Goal: Information Seeking & Learning: Understand process/instructions

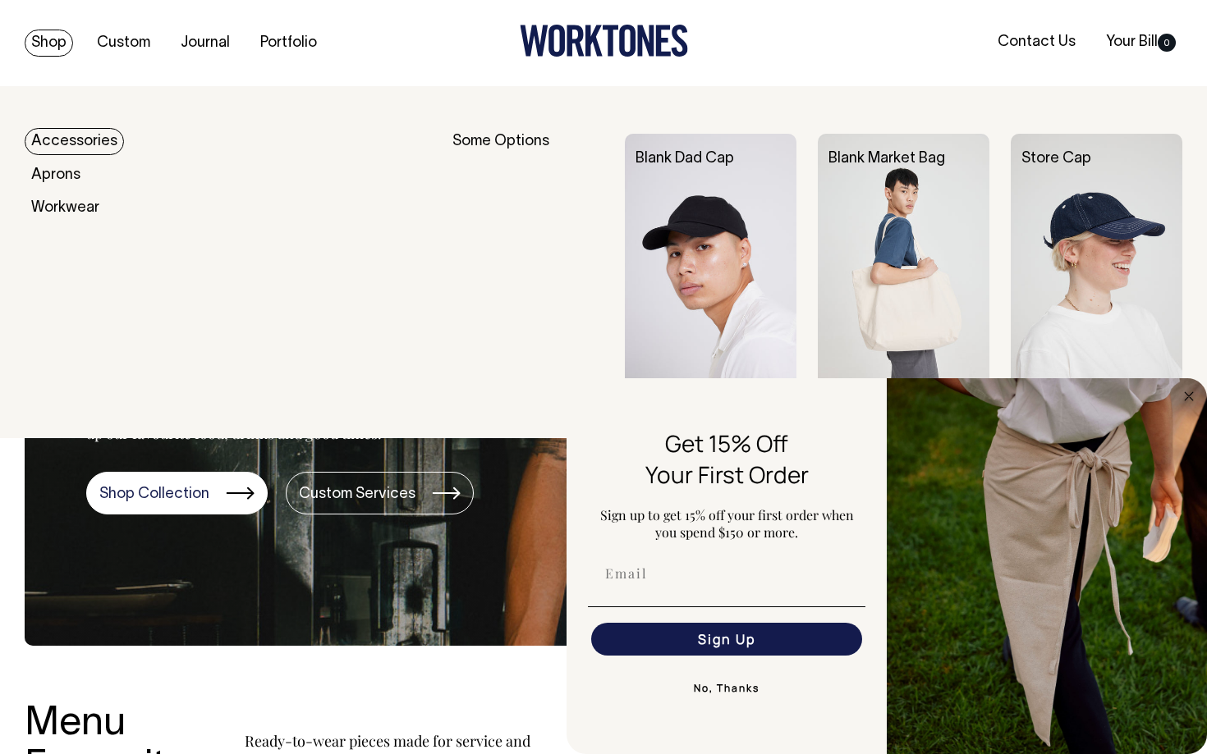
click at [56, 48] on link "Shop" at bounding box center [49, 43] width 48 height 27
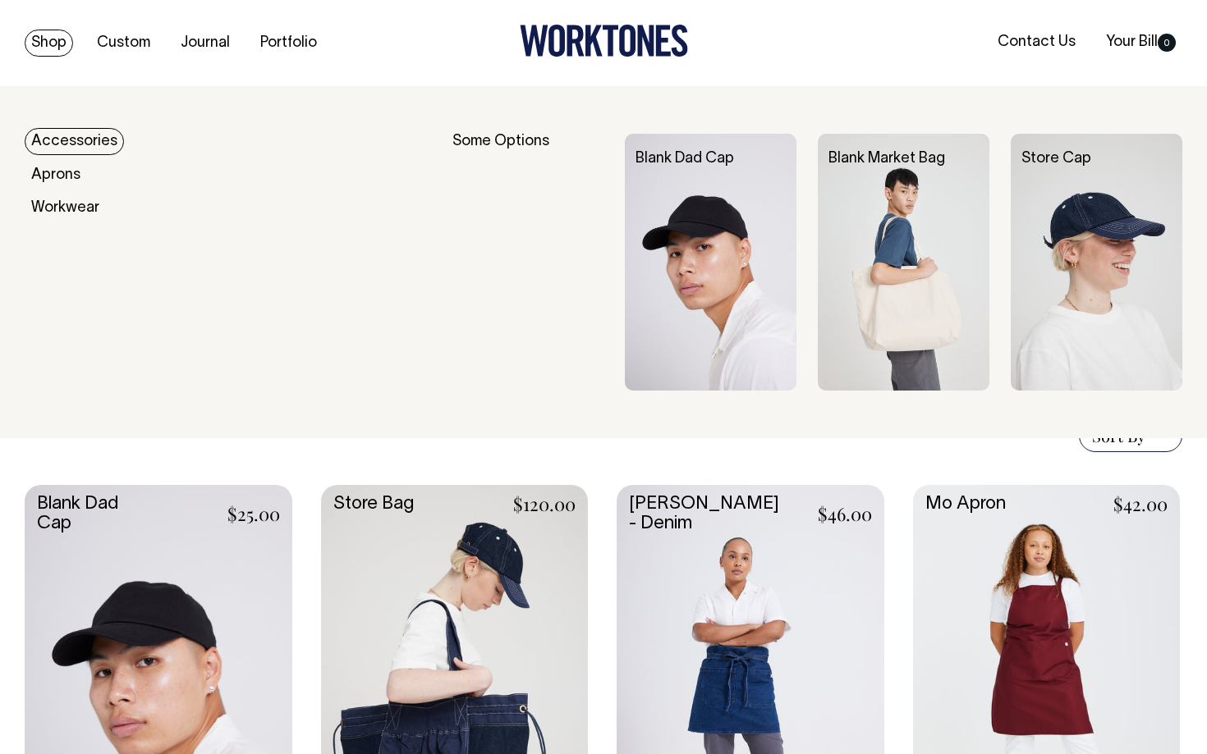
click at [82, 135] on link "Accessories" at bounding box center [74, 141] width 99 height 27
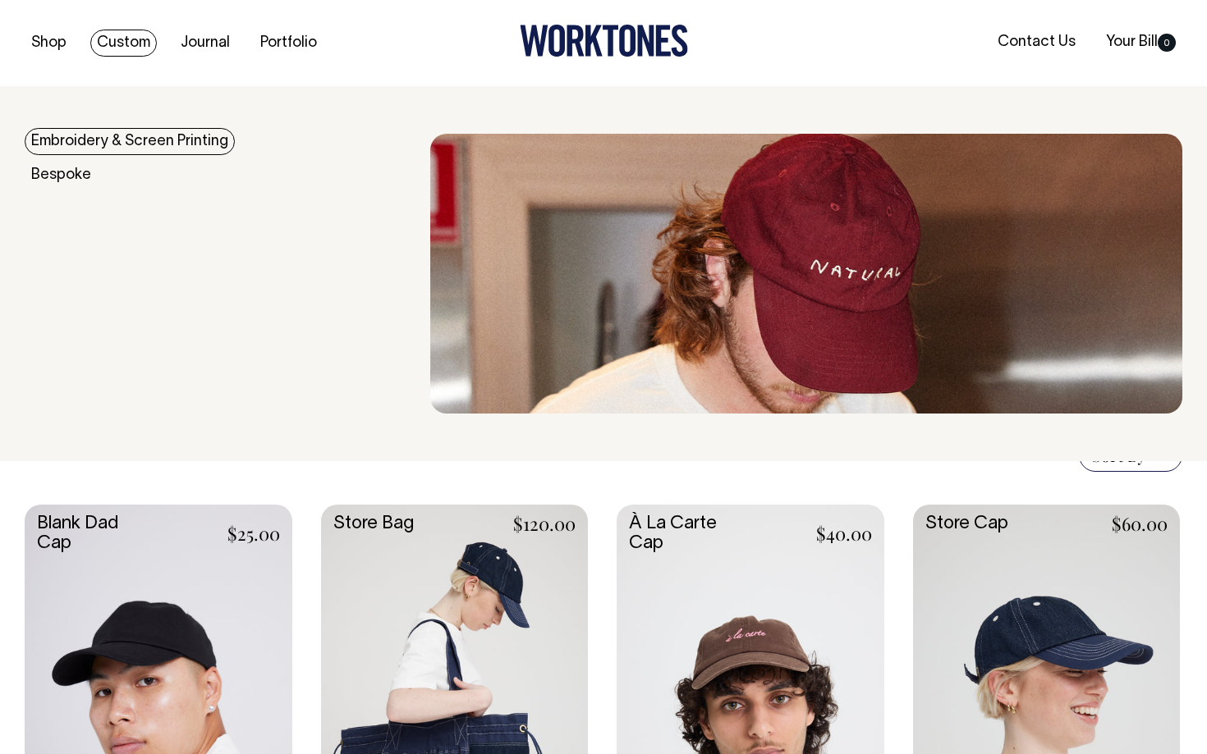
click at [139, 38] on link "Custom" at bounding box center [123, 43] width 66 height 27
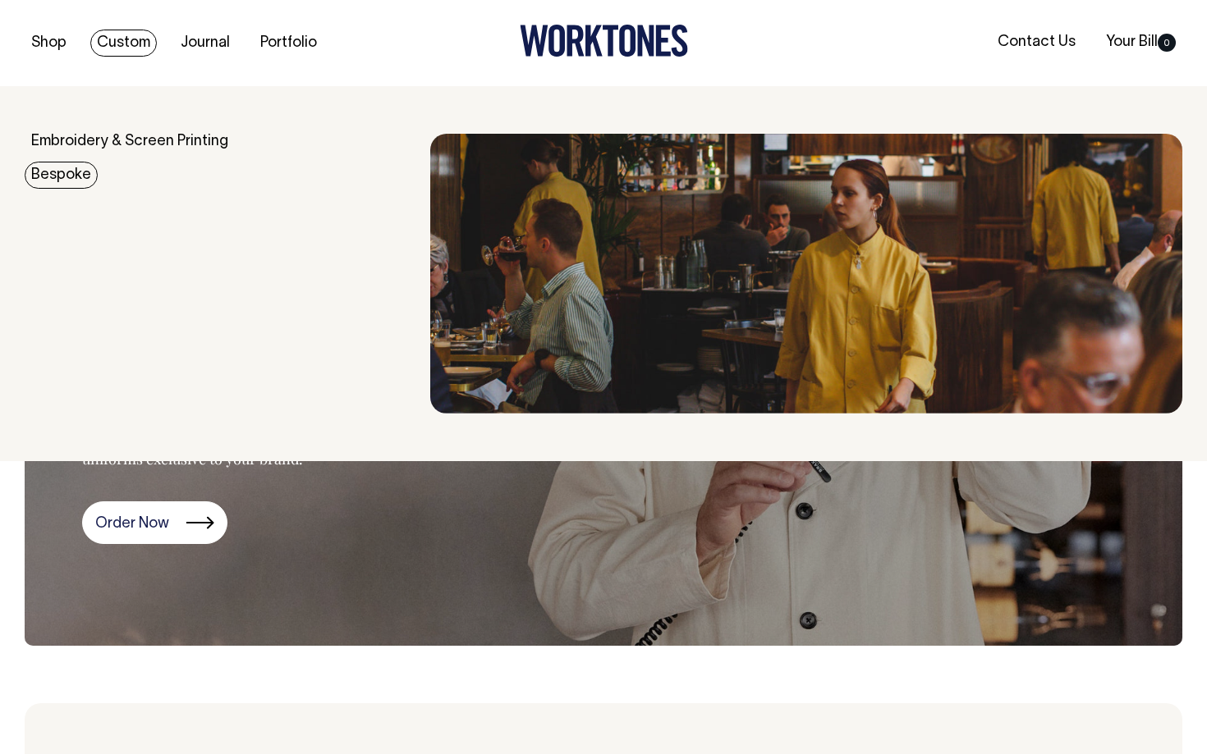
click at [70, 181] on link "Bespoke" at bounding box center [61, 175] width 73 height 27
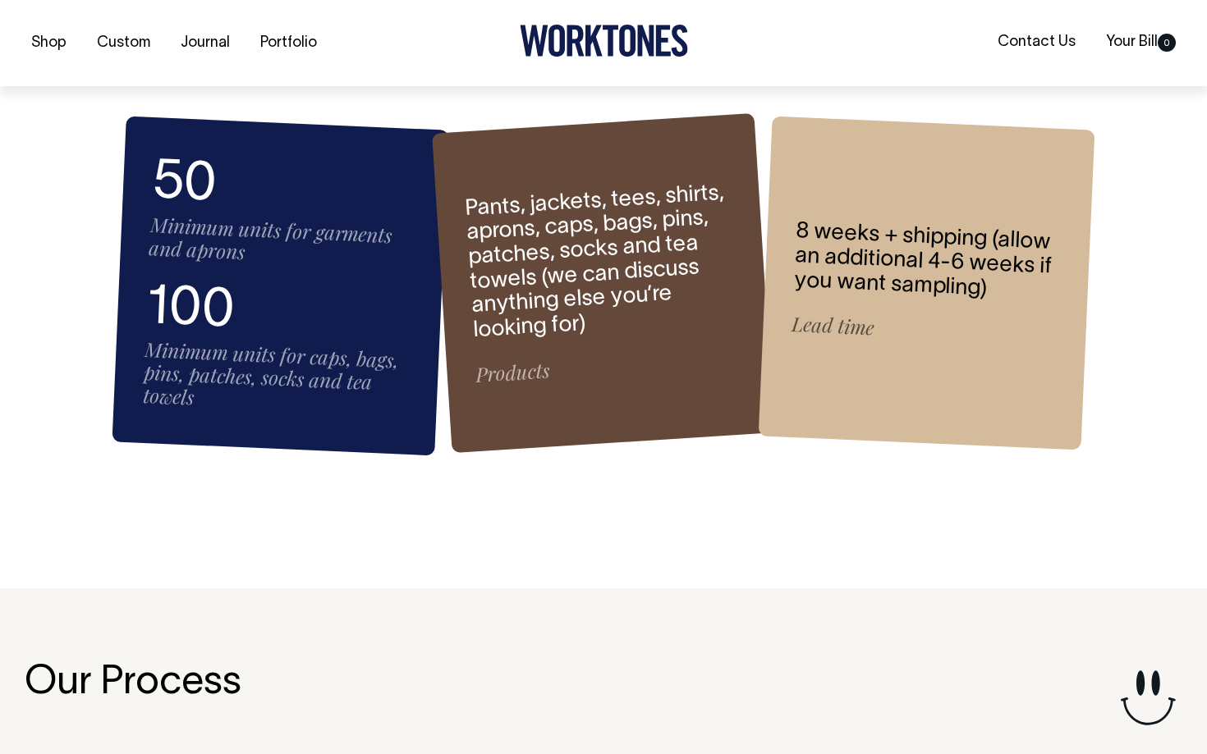
scroll to position [2210, 0]
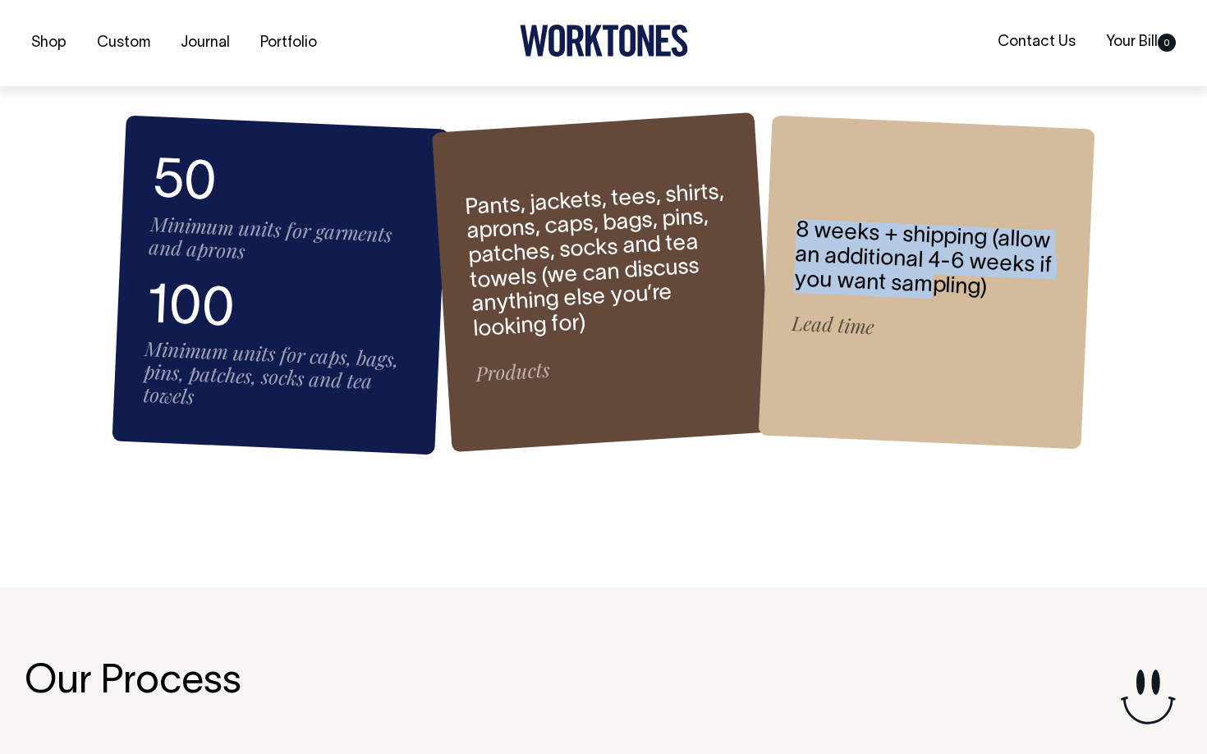
drag, startPoint x: 847, startPoint y: 204, endPoint x: 928, endPoint y: 269, distance: 104.5
click at [928, 269] on div "8 weeks + shipping (allow an additional 4-6 weeks if you want sampling) Lead ti…" at bounding box center [926, 283] width 337 height 334
click at [928, 269] on h6 "8 weeks + shipping (allow an additional 4-6 weeks if you want sampling)" at bounding box center [927, 261] width 268 height 85
drag, startPoint x: 815, startPoint y: 215, endPoint x: 1029, endPoint y: 289, distance: 225.9
click at [1029, 289] on h6 "8 weeks + shipping (allow an additional 4-6 weeks if you want sampling)" at bounding box center [927, 261] width 268 height 85
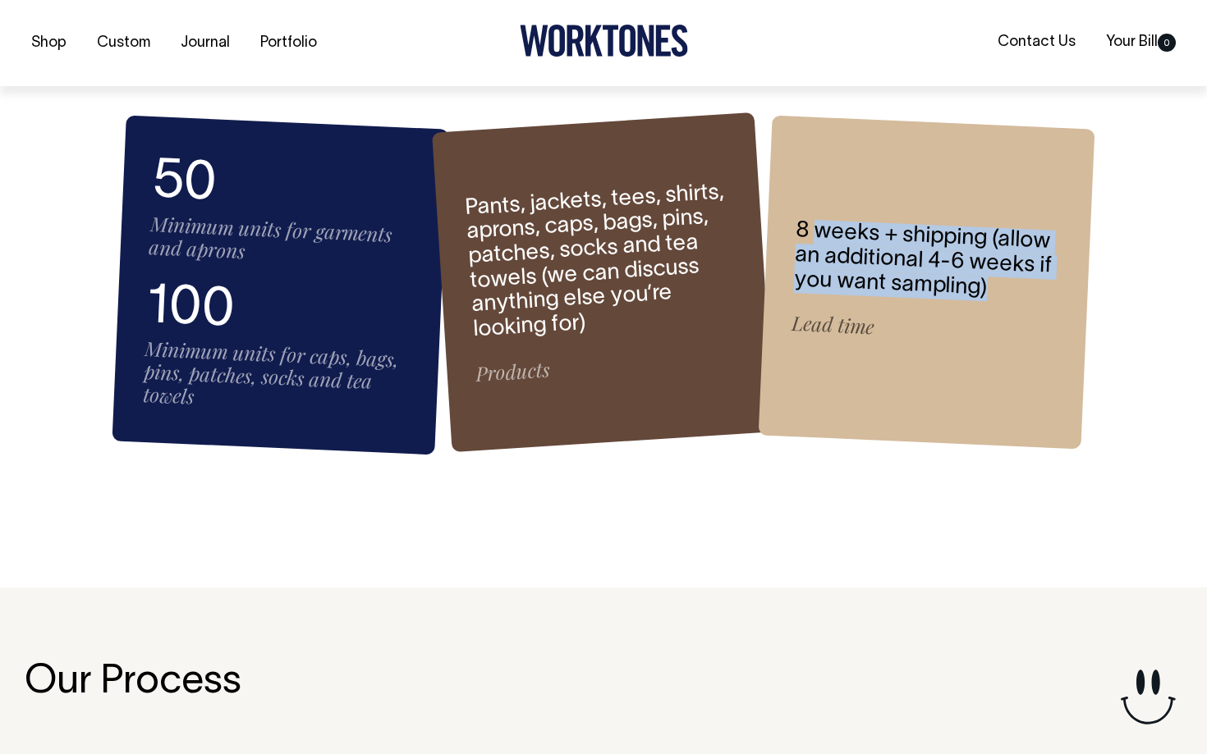
click at [1029, 289] on h6 "8 weeks + shipping (allow an additional 4-6 weeks if you want sampling)" at bounding box center [927, 261] width 268 height 85
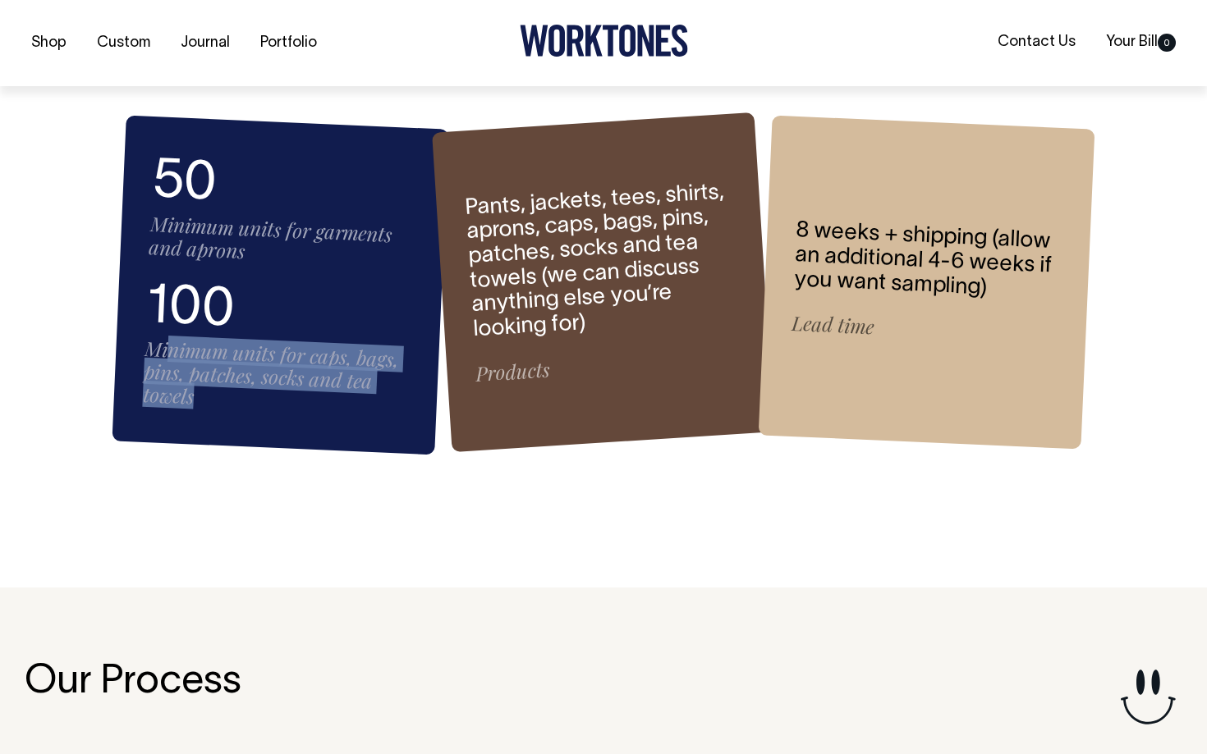
drag, startPoint x: 167, startPoint y: 337, endPoint x: 387, endPoint y: 394, distance: 227.4
click at [387, 394] on div "100 Minimum units for caps, bags, pins, patches, socks and tea towels" at bounding box center [277, 347] width 271 height 140
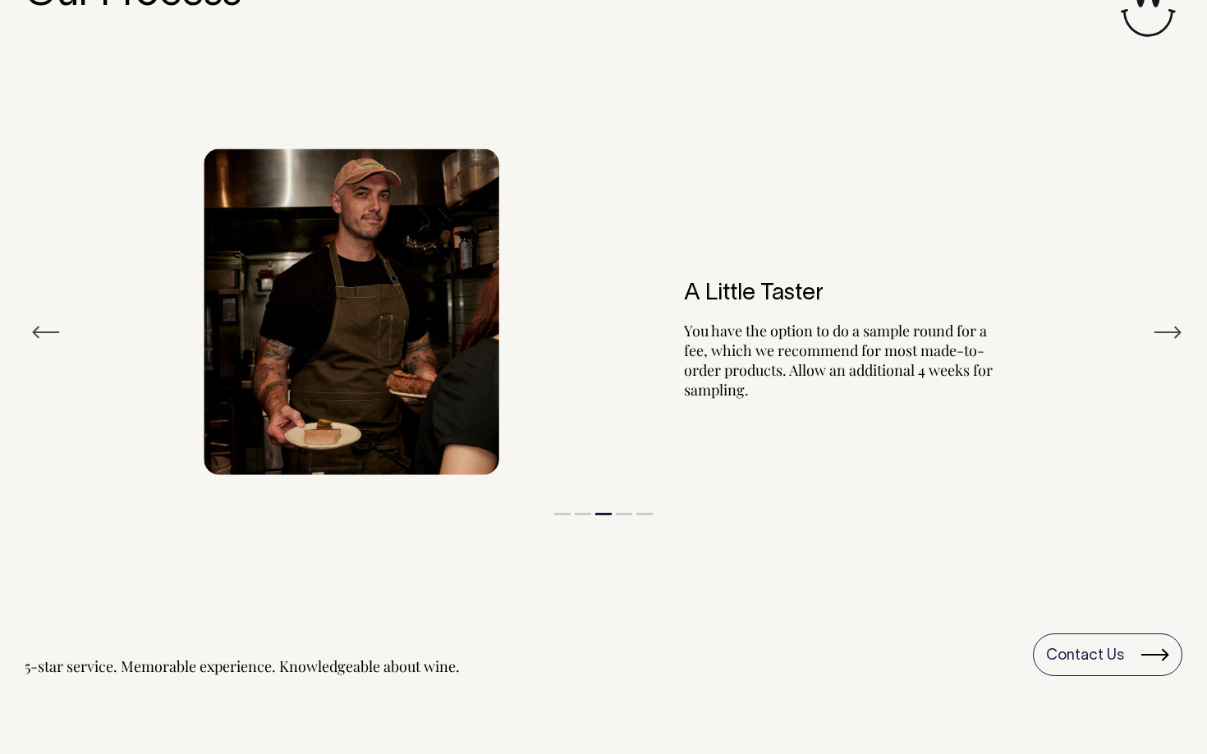
scroll to position [2838, 0]
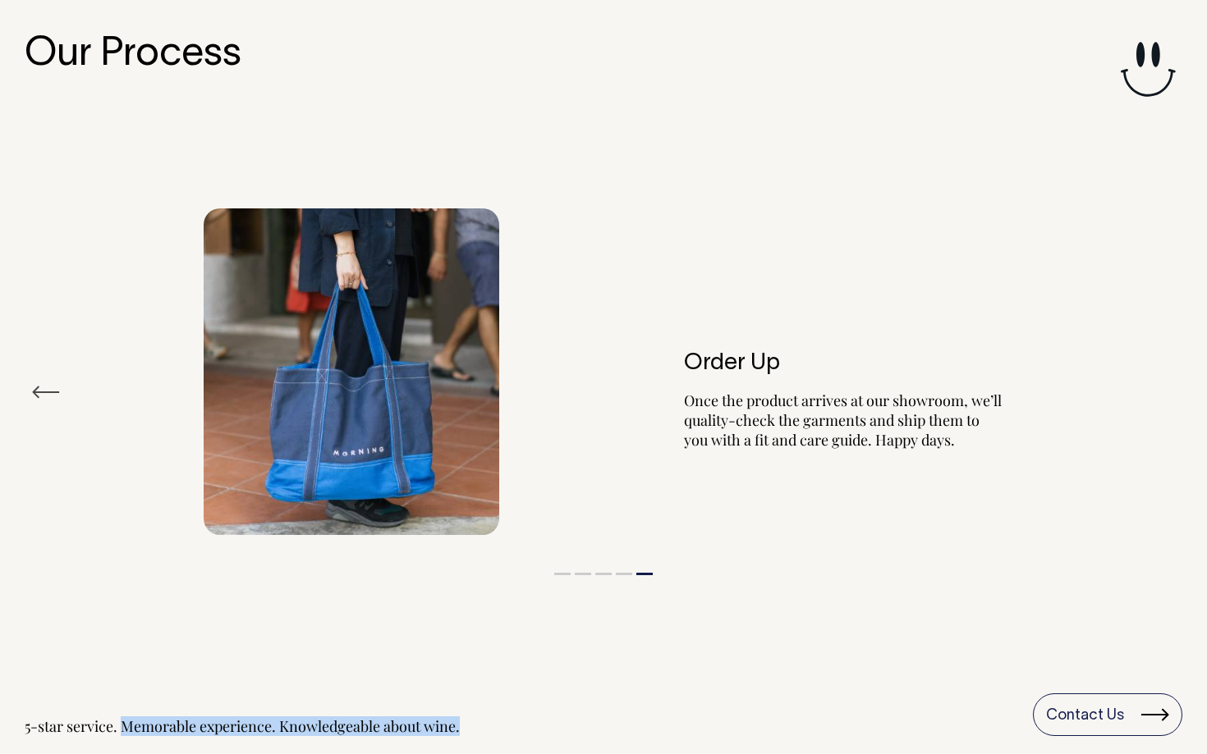
drag, startPoint x: 127, startPoint y: 708, endPoint x: 470, endPoint y: 713, distance: 342.4
click at [466, 713] on div "5-star service. Memorable experience. Knowledgeable about wine. Contact Us" at bounding box center [603, 715] width 1157 height 43
click at [470, 713] on div "5-star service. Memorable experience. Knowledgeable about wine. Contact Us" at bounding box center [603, 715] width 1157 height 43
click at [44, 380] on button "Previous" at bounding box center [46, 392] width 30 height 25
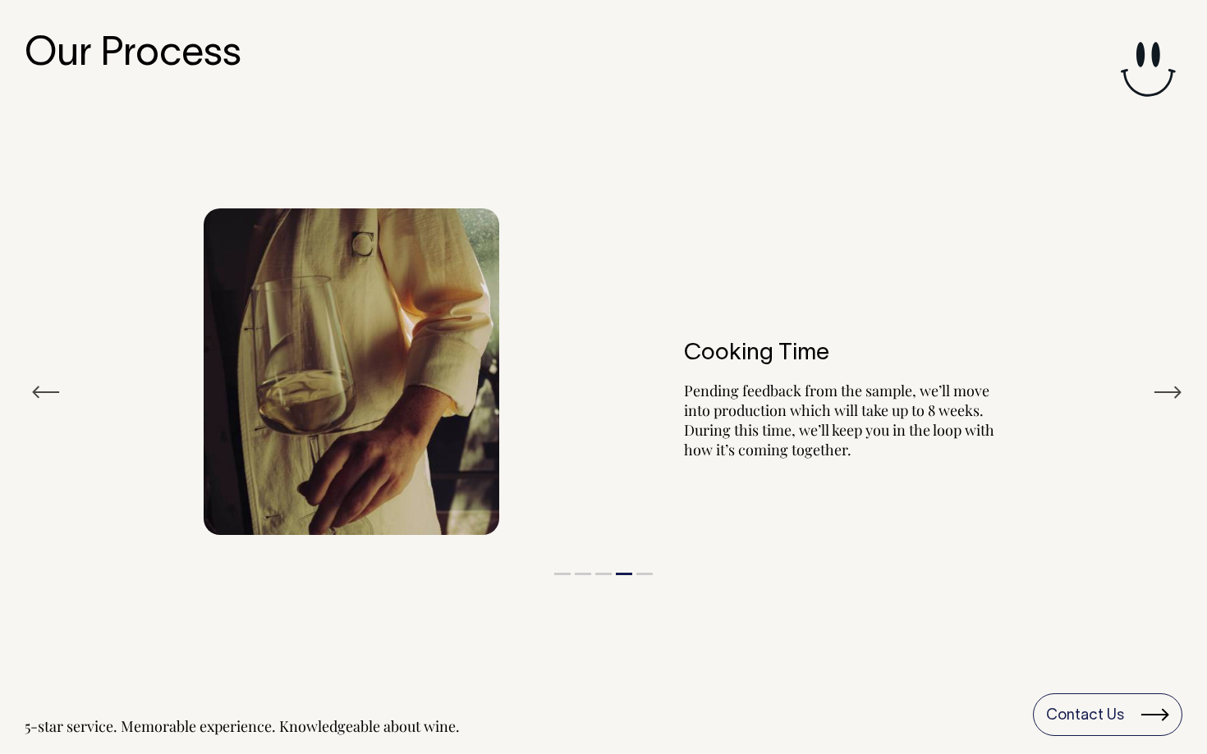
click at [44, 380] on button "Previous" at bounding box center [46, 392] width 30 height 25
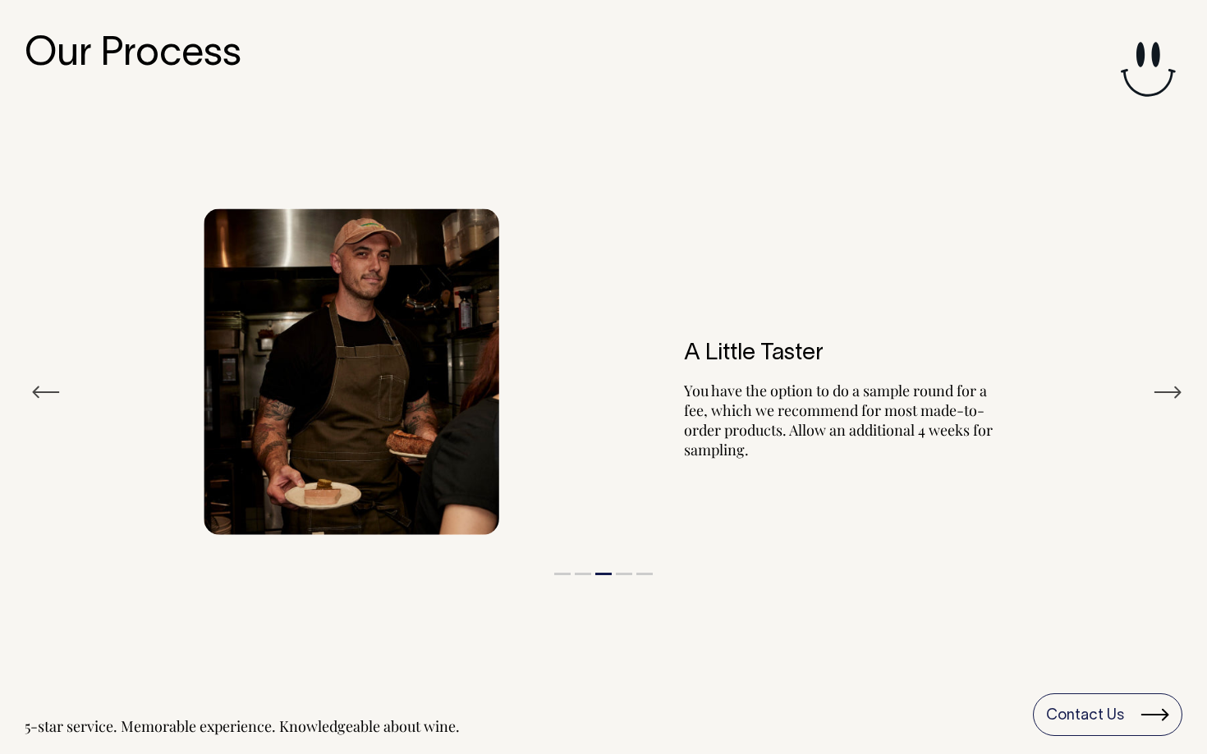
click at [44, 380] on button "Previous" at bounding box center [46, 392] width 30 height 25
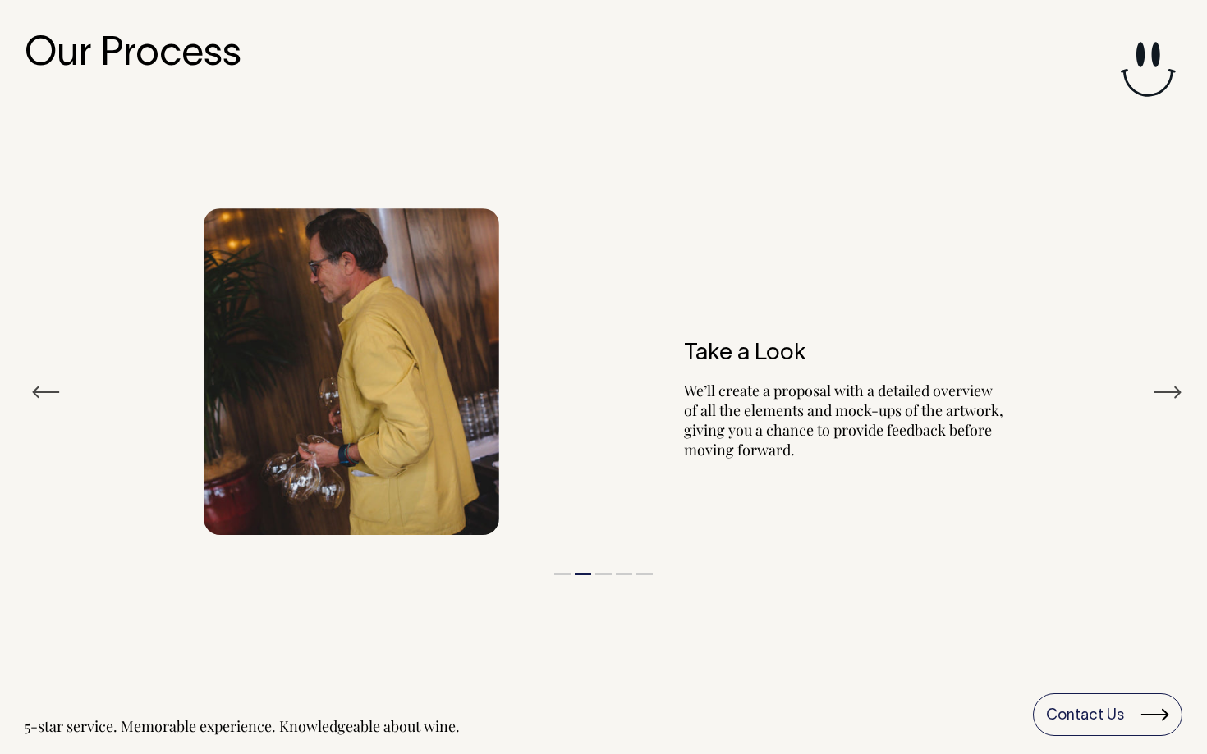
click at [44, 380] on button "Previous" at bounding box center [46, 392] width 30 height 25
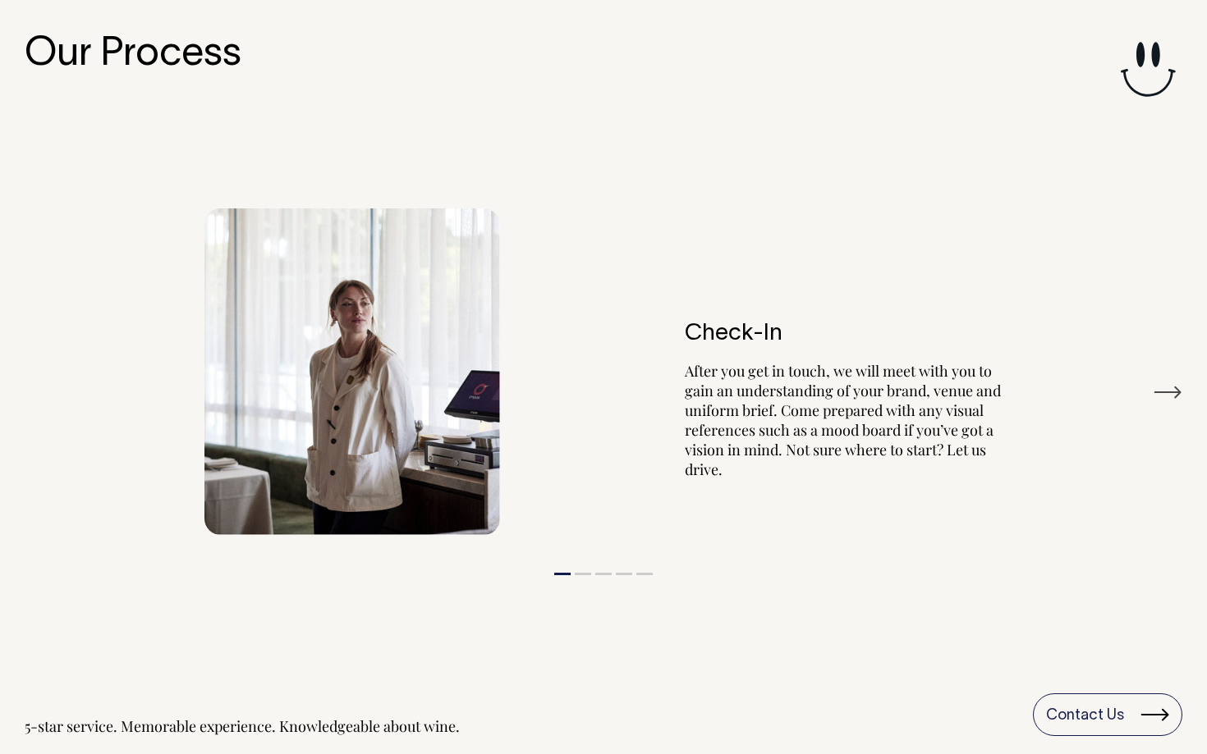
drag, startPoint x: 758, startPoint y: 326, endPoint x: 853, endPoint y: 477, distance: 178.6
click at [853, 477] on div "Check-In After you get in touch, we will meet with you to gain an understanding…" at bounding box center [804, 372] width 402 height 265
drag, startPoint x: 715, startPoint y: 294, endPoint x: 830, endPoint y: 463, distance: 204.5
click at [830, 463] on div "Check-In After you get in touch, we will meet with you to gain an understanding…" at bounding box center [803, 372] width 402 height 265
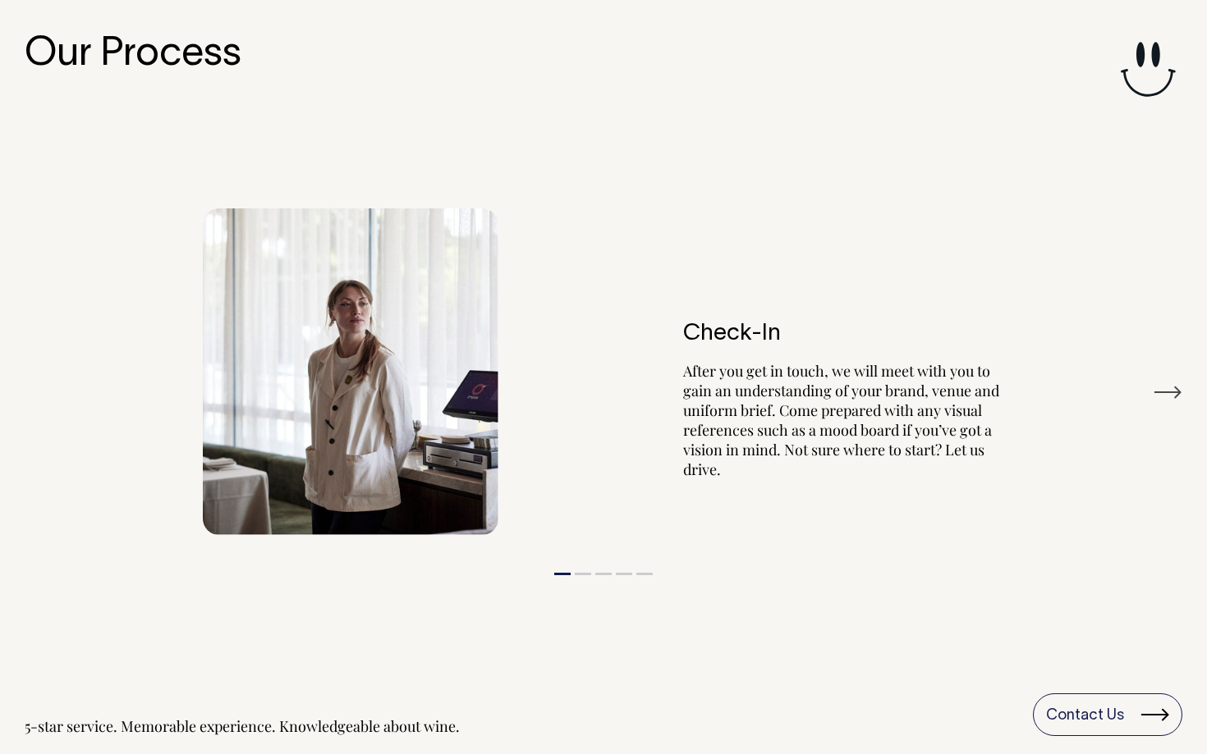
drag, startPoint x: 798, startPoint y: 448, endPoint x: 743, endPoint y: 325, distance: 134.9
click at [743, 325] on div "Check-In After you get in touch, we will meet with you to gain an understanding…" at bounding box center [802, 372] width 402 height 265
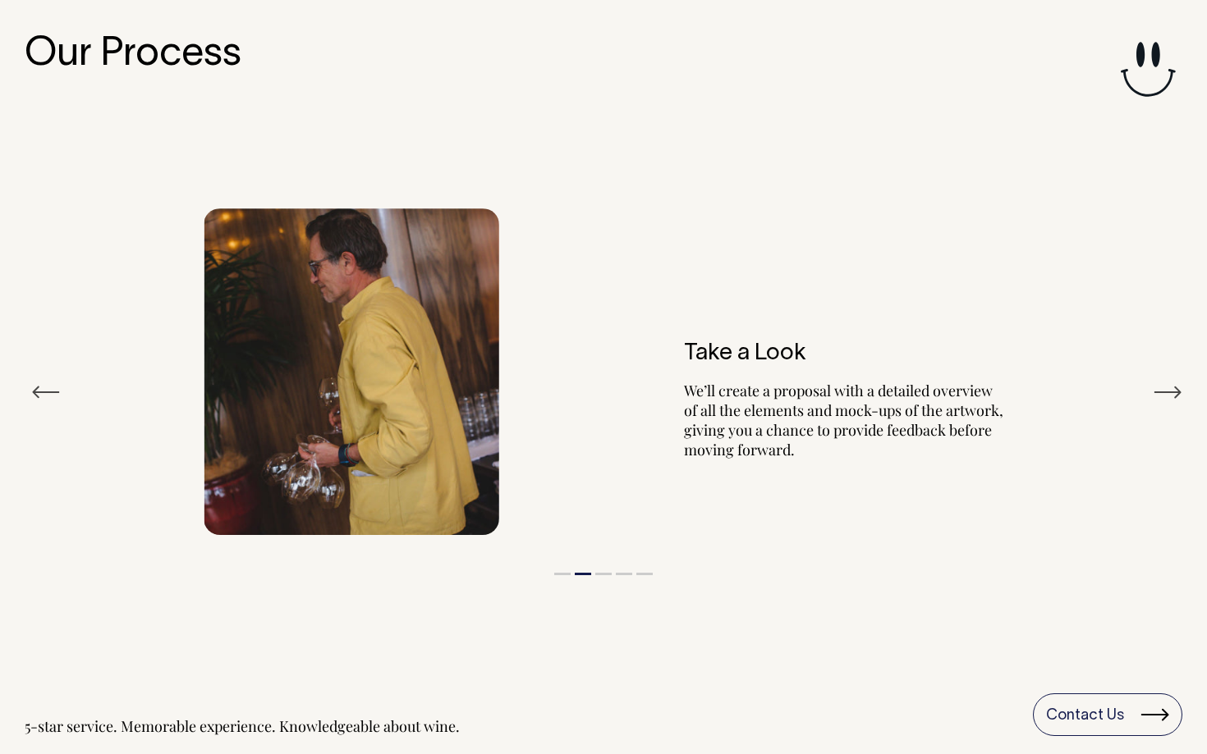
click at [1157, 385] on button "Next" at bounding box center [1168, 392] width 30 height 25
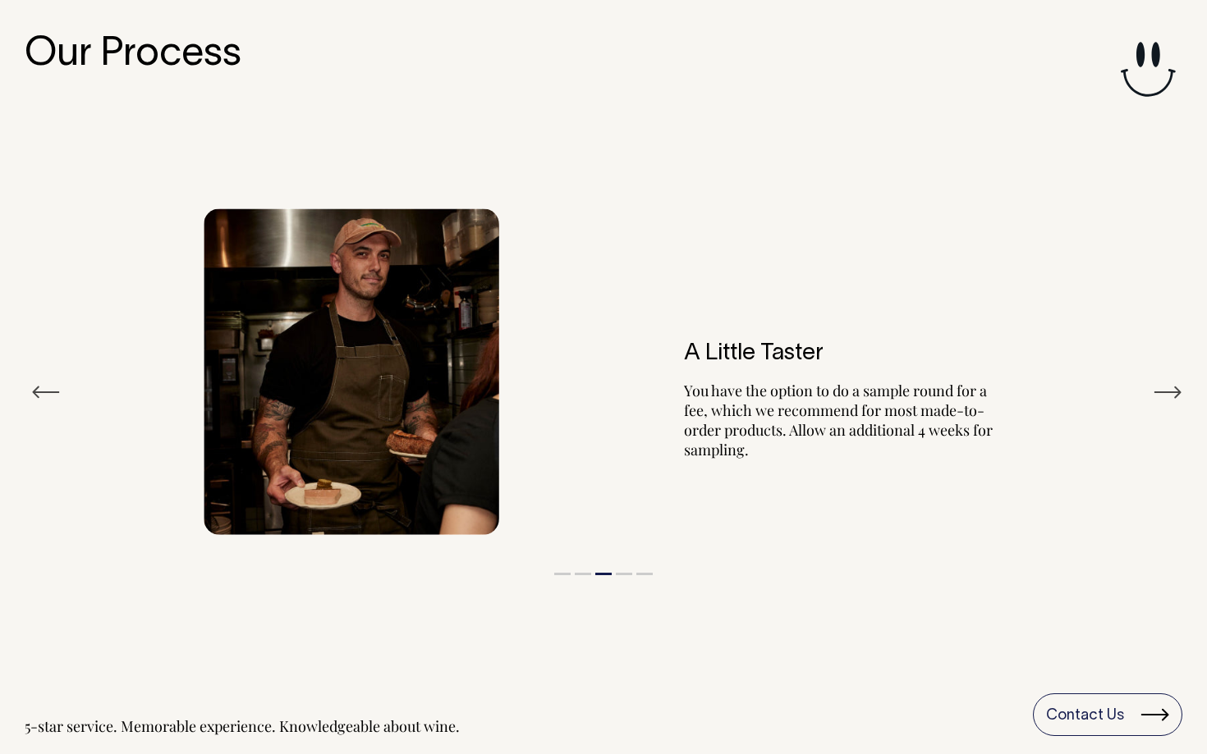
click at [1157, 385] on button "Next" at bounding box center [1168, 392] width 30 height 25
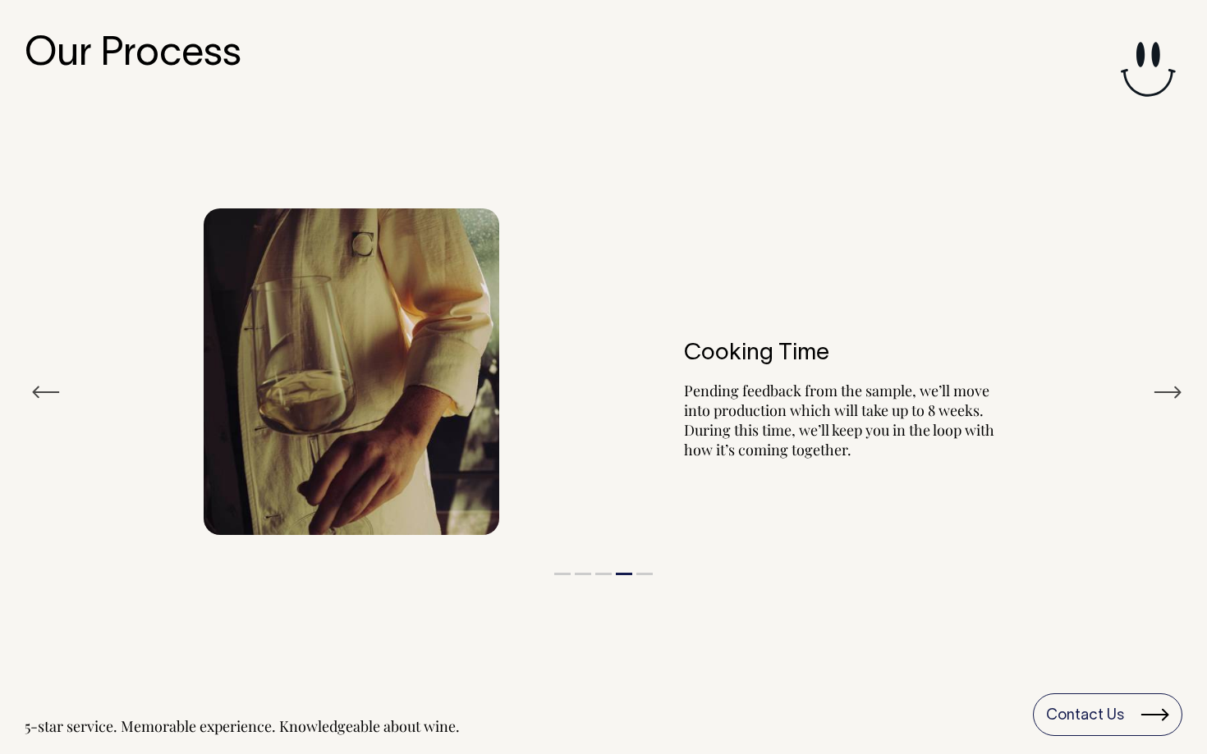
click at [38, 380] on button "Previous" at bounding box center [46, 392] width 30 height 25
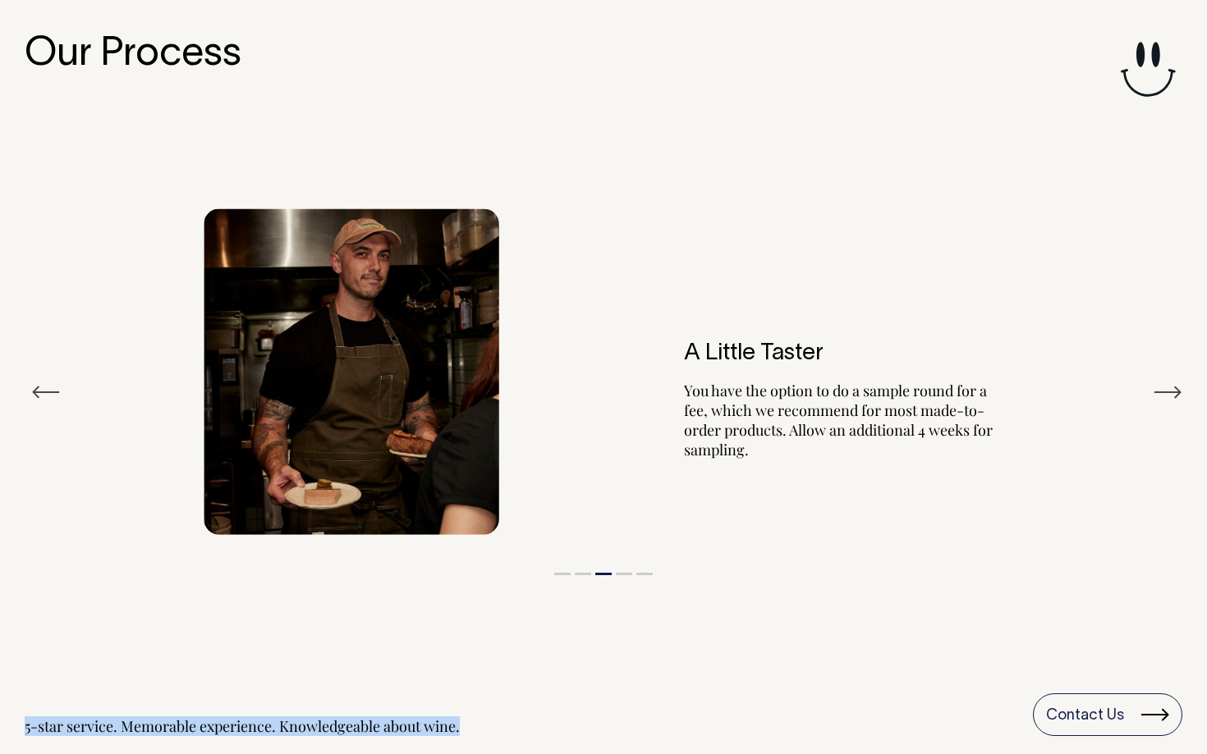
drag, startPoint x: 717, startPoint y: 715, endPoint x: 838, endPoint y: -30, distance: 755.2
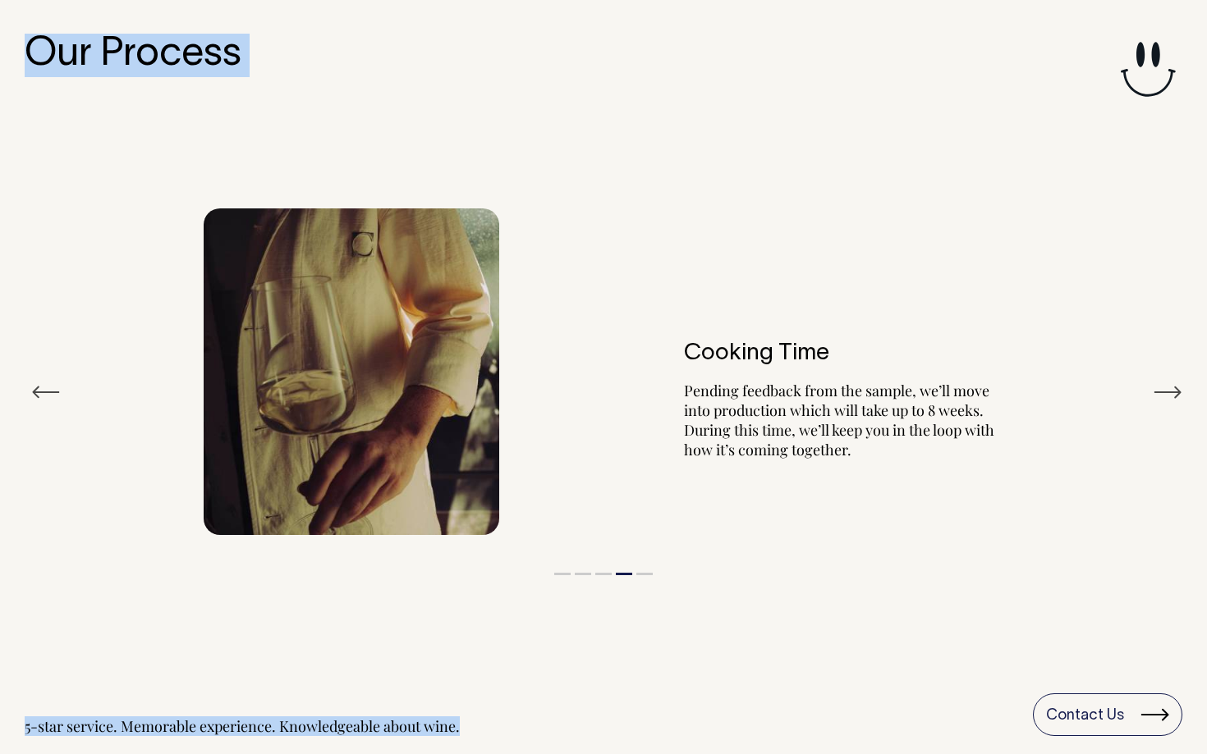
click at [1170, 383] on button "Next" at bounding box center [1168, 392] width 30 height 25
